Goal: Task Accomplishment & Management: Manage account settings

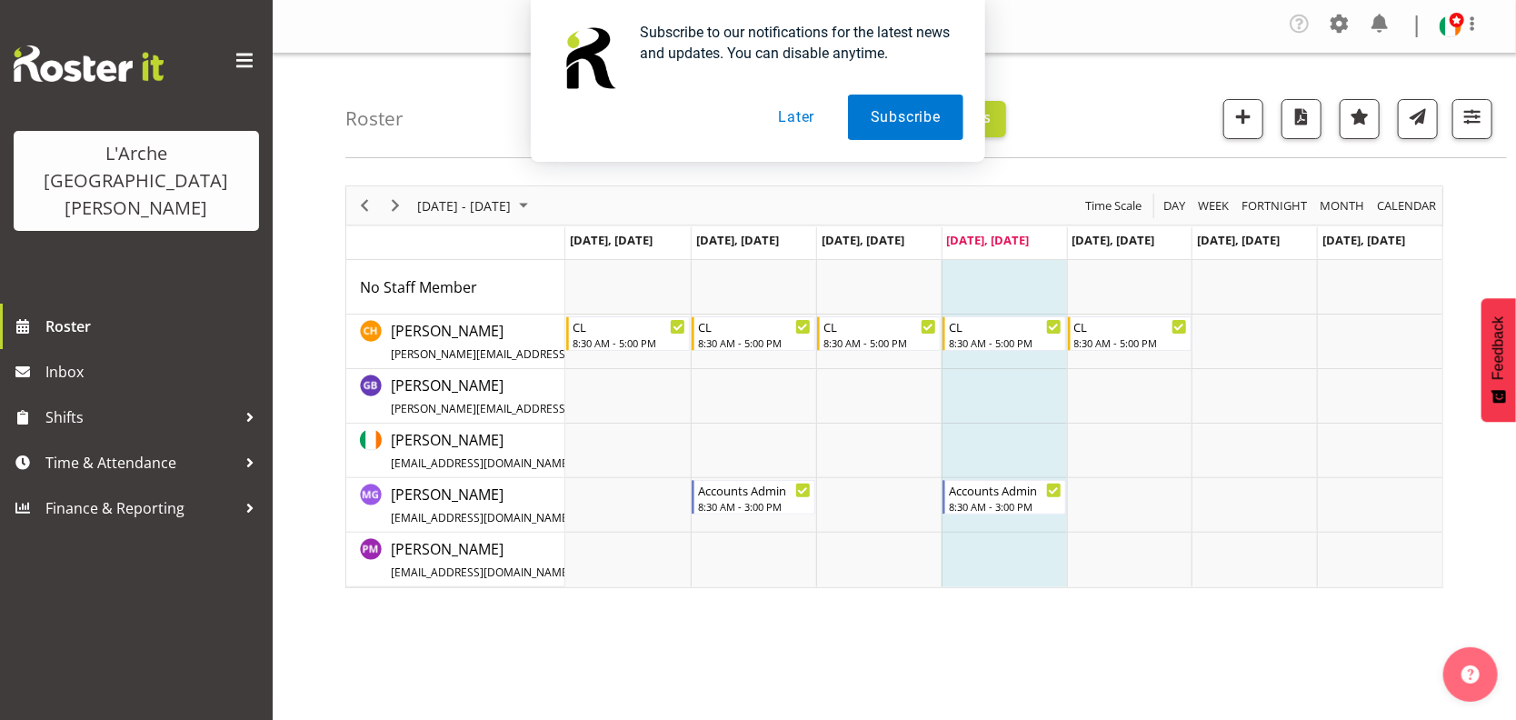
click at [1468, 116] on div "Subscribe to our notifications for the latest news and updates. You can disable…" at bounding box center [758, 81] width 1516 height 162
click at [1337, 14] on div "Subscribe to our notifications for the latest news and updates. You can disable…" at bounding box center [758, 81] width 1516 height 162
click at [804, 115] on button "Later" at bounding box center [796, 117] width 82 height 45
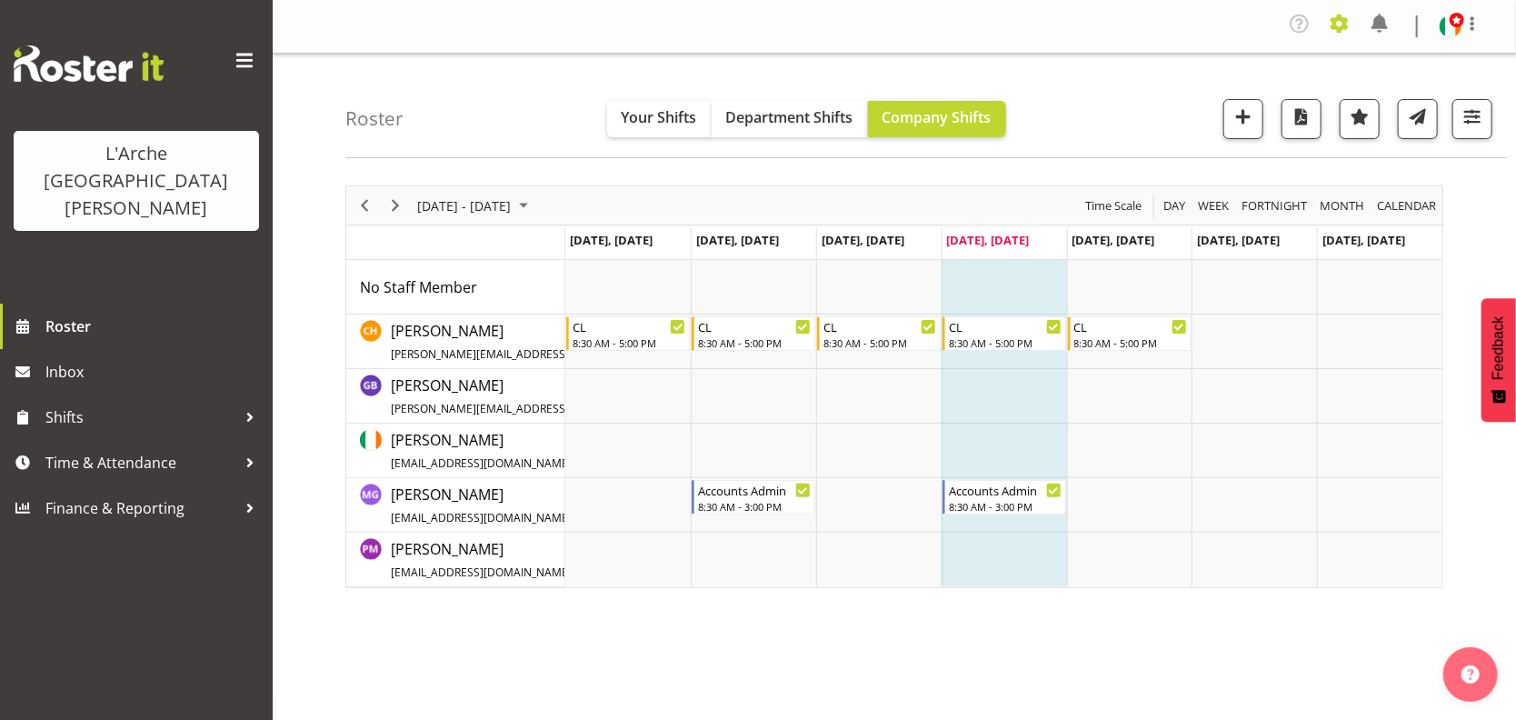
click at [1337, 17] on span at bounding box center [1339, 23] width 29 height 29
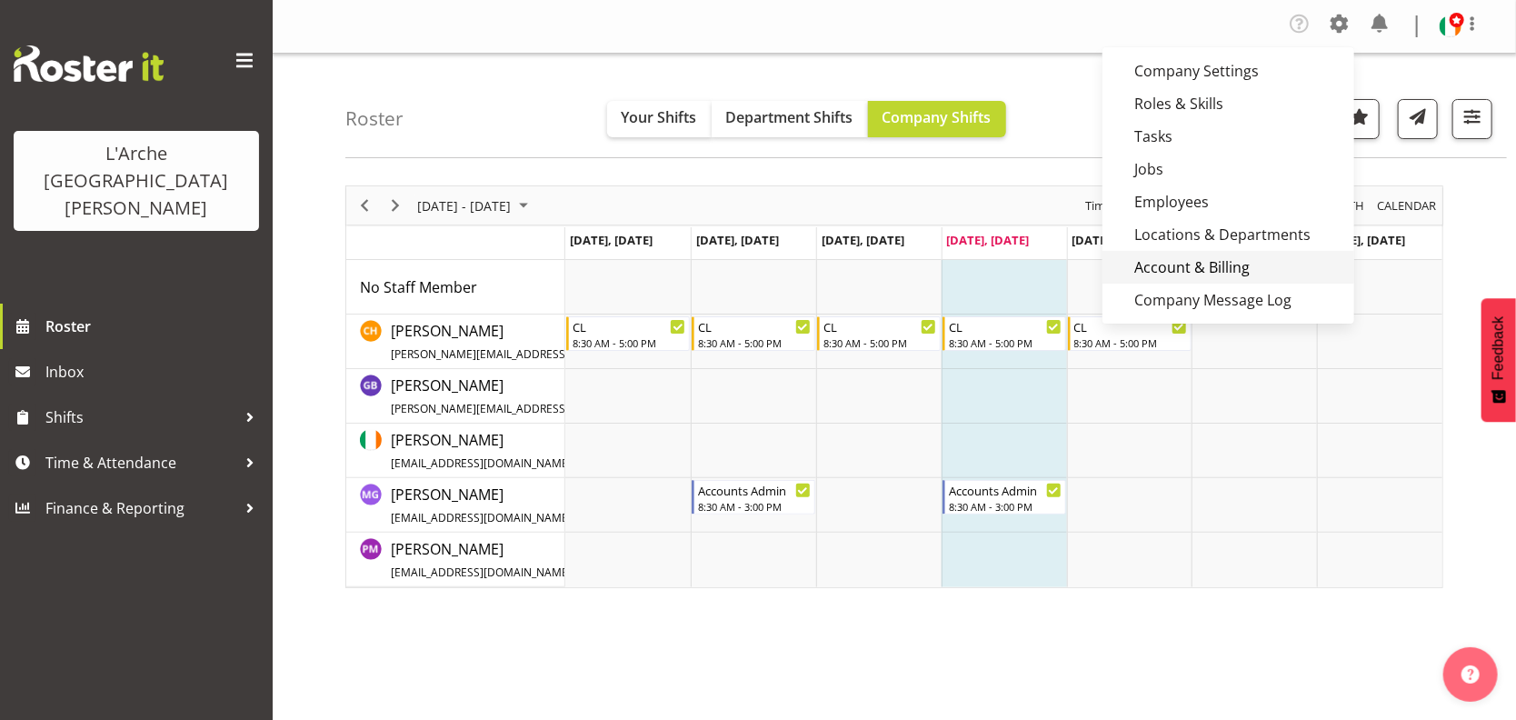
click at [1192, 268] on link "Account & Billing" at bounding box center [1228, 267] width 252 height 33
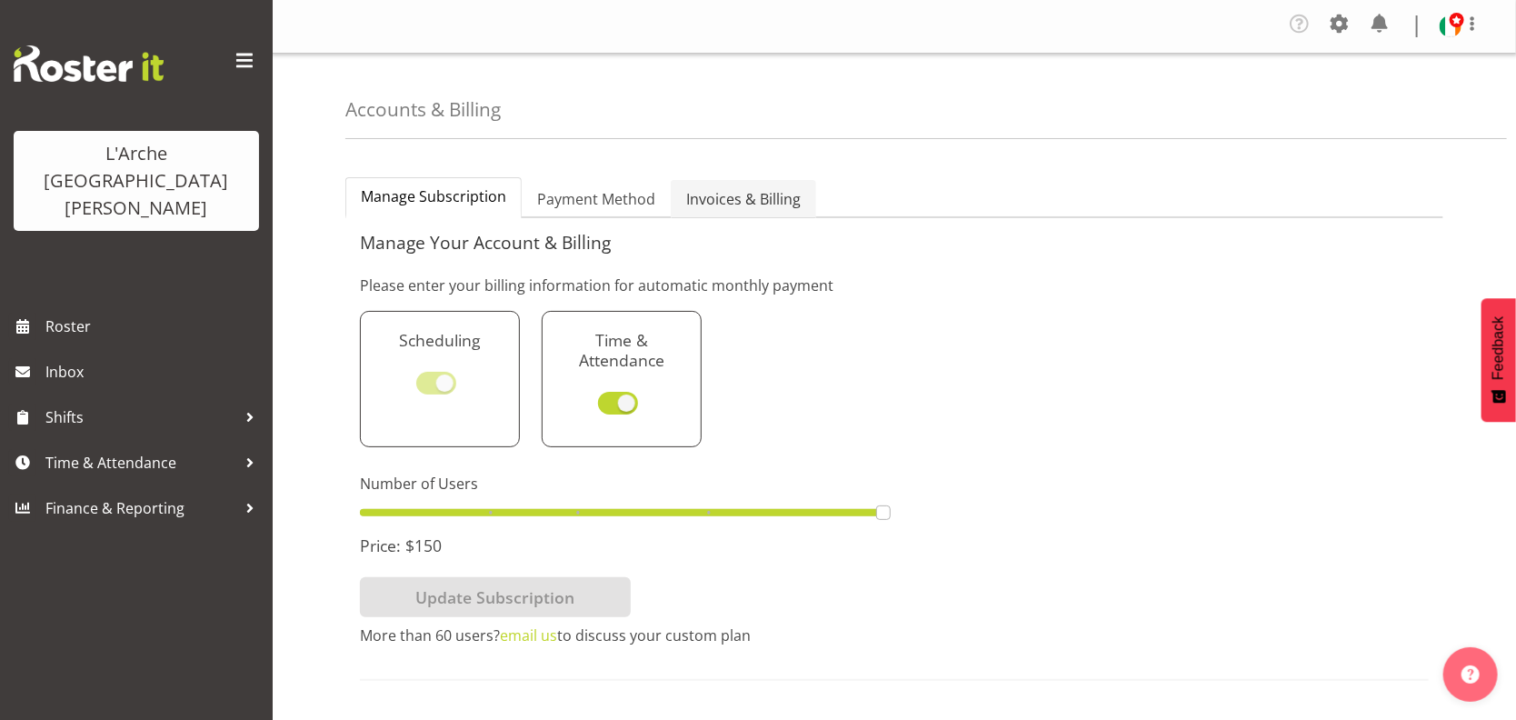
click at [749, 191] on span "Invoices & Billing" at bounding box center [743, 199] width 115 height 22
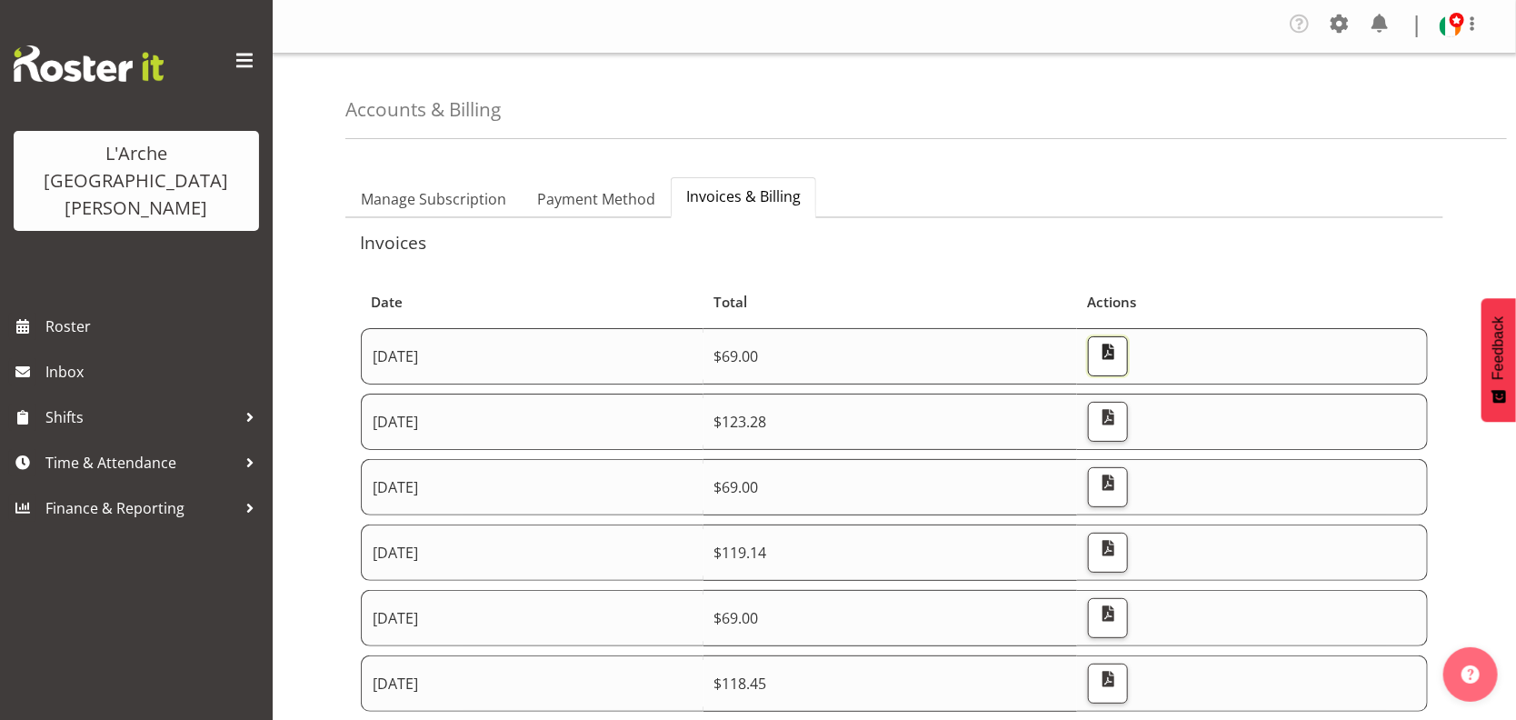
click at [1120, 347] on span "button" at bounding box center [1108, 352] width 24 height 24
click at [1120, 417] on span "button" at bounding box center [1108, 417] width 24 height 24
click at [1120, 410] on span "button" at bounding box center [1108, 417] width 24 height 24
